Goal: Task Accomplishment & Management: Use online tool/utility

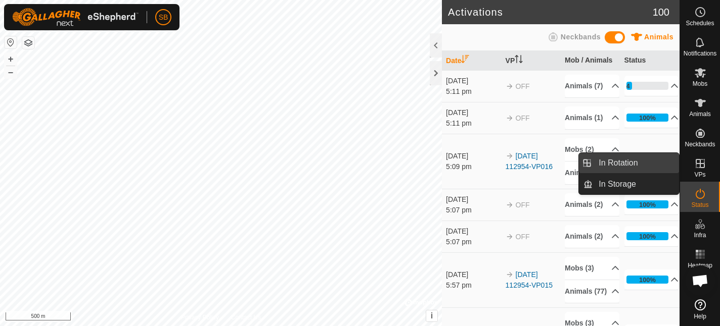
click at [616, 162] on link "In Rotation" at bounding box center [635, 163] width 86 height 20
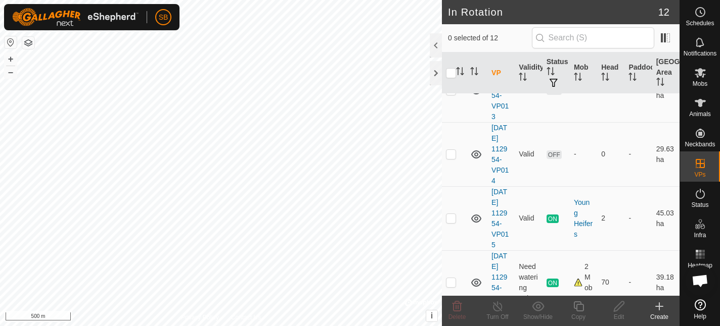
scroll to position [545, 0]
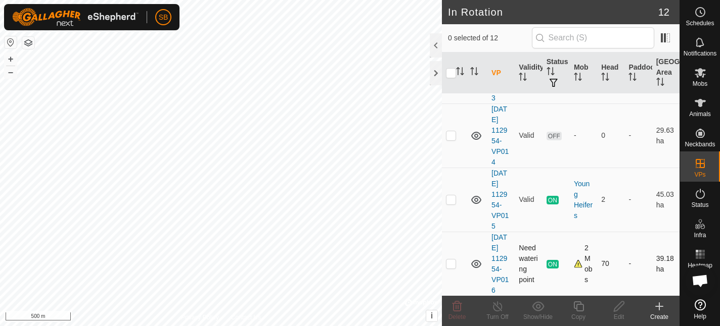
click at [450, 263] on p-checkbox at bounding box center [451, 264] width 10 height 8
checkbox input "true"
click at [580, 308] on icon at bounding box center [578, 307] width 13 height 12
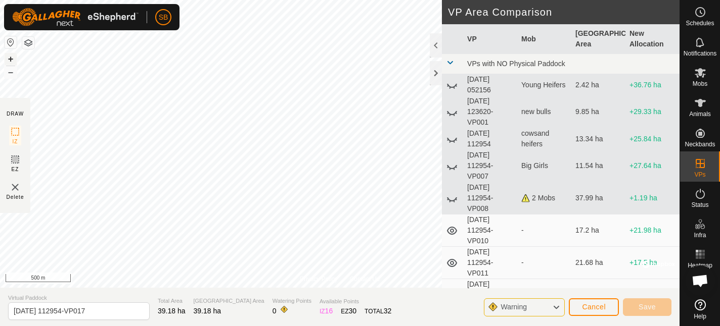
click at [10, 59] on button "+" at bounding box center [11, 59] width 12 height 12
click at [180, 0] on html "SB My Account Settings Logout Schedules Notifications Mobs Animals Neckbands VP…" at bounding box center [360, 163] width 720 height 326
click at [13, 75] on button "–" at bounding box center [11, 72] width 12 height 12
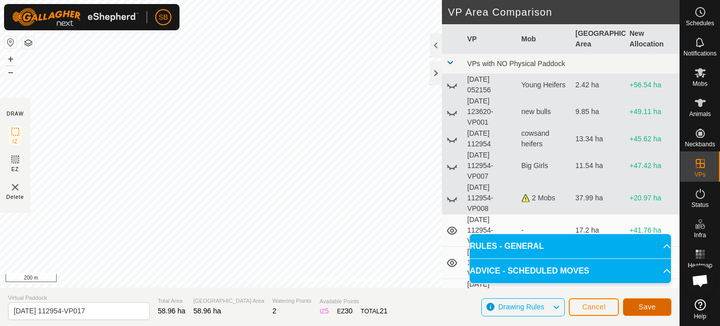
click at [653, 307] on span "Save" at bounding box center [646, 307] width 17 height 8
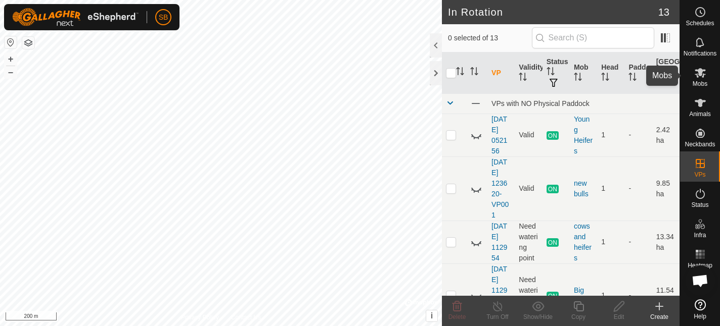
click at [703, 71] on icon at bounding box center [700, 73] width 12 height 12
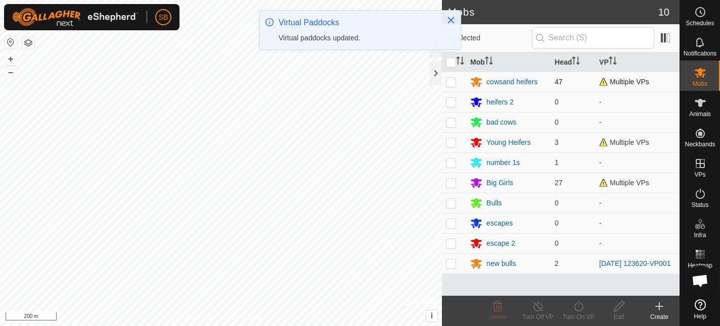
click at [452, 82] on p-checkbox at bounding box center [451, 82] width 10 height 8
checkbox input "true"
click at [452, 145] on p-checkbox at bounding box center [451, 142] width 10 height 8
checkbox input "true"
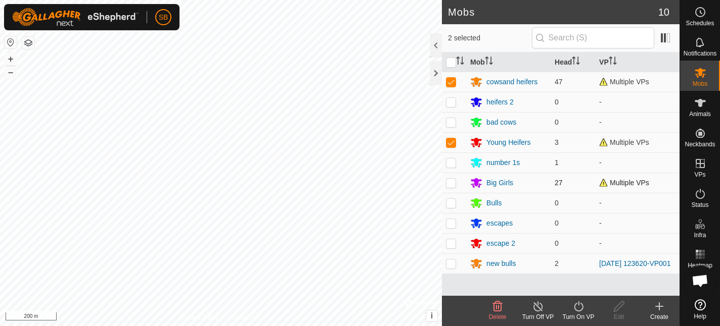
click at [453, 182] on p-checkbox at bounding box center [451, 183] width 10 height 8
checkbox input "true"
click at [578, 305] on icon at bounding box center [578, 307] width 9 height 10
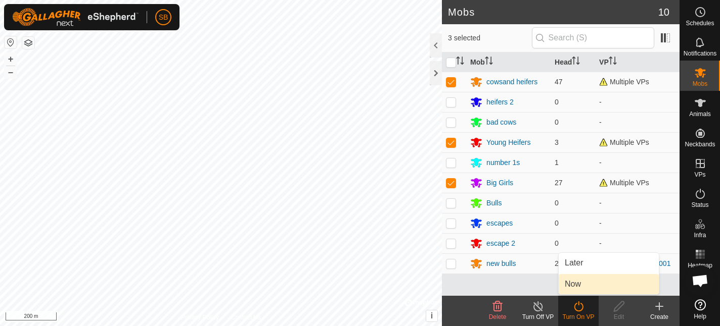
click at [579, 286] on link "Now" at bounding box center [608, 284] width 100 height 20
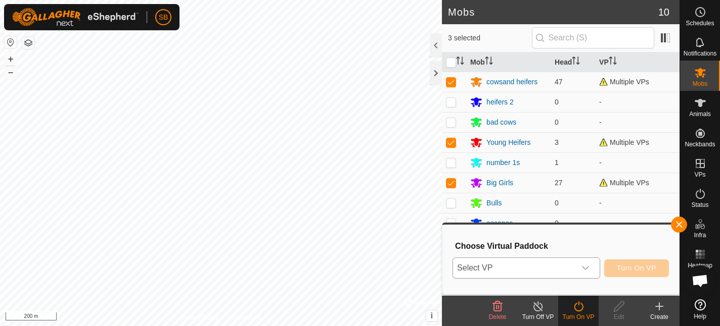
click at [585, 269] on icon "dropdown trigger" at bounding box center [585, 268] width 7 height 4
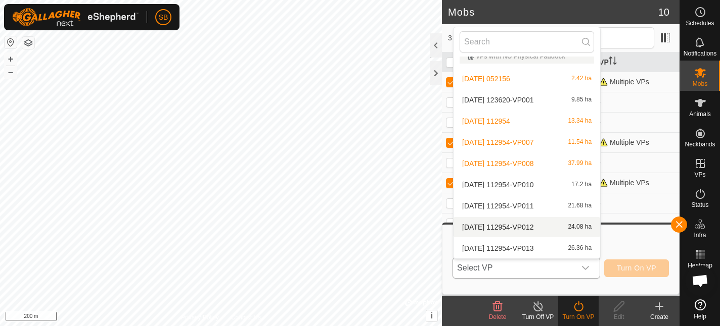
scroll to position [96, 0]
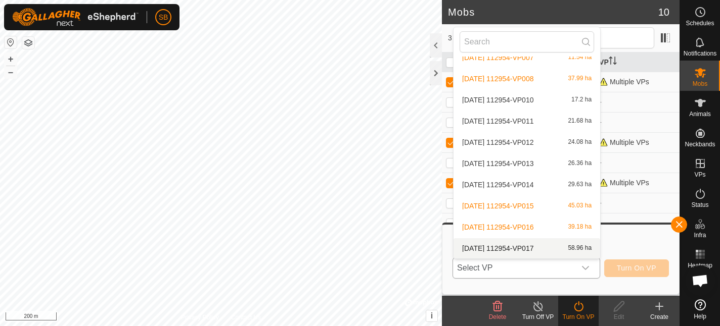
click at [522, 245] on li "[DATE] 112954-VP017 58.96 ha" at bounding box center [526, 249] width 147 height 20
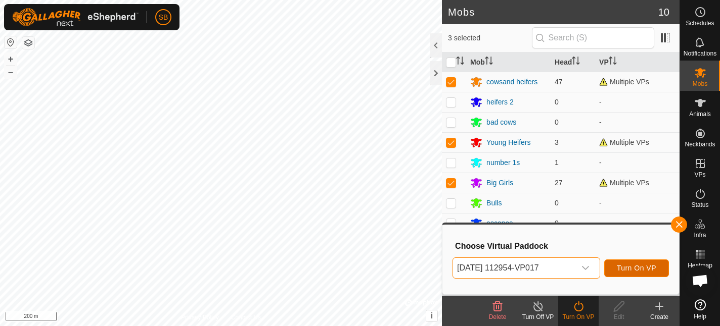
click at [626, 270] on span "Turn On VP" at bounding box center [635, 268] width 39 height 8
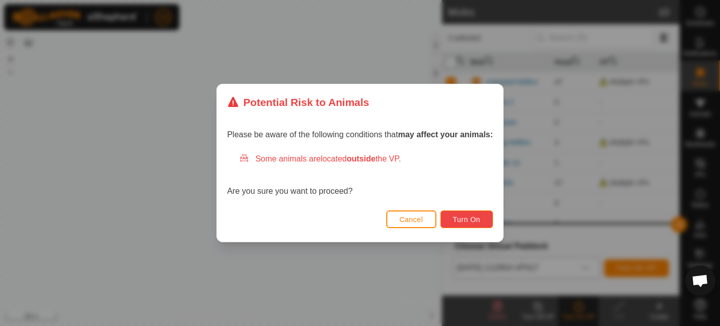
click at [470, 221] on span "Turn On" at bounding box center [466, 220] width 27 height 8
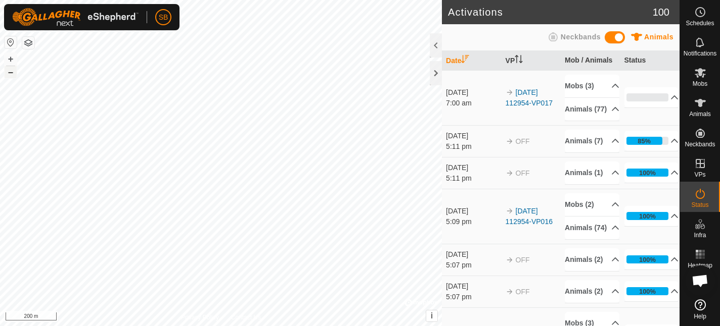
click at [11, 73] on button "–" at bounding box center [11, 72] width 12 height 12
